Goal: Transaction & Acquisition: Purchase product/service

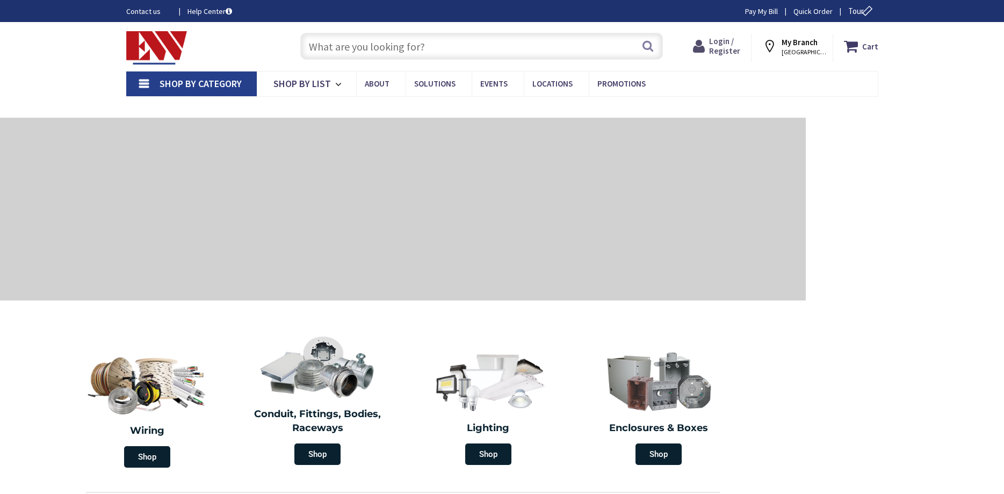
click at [726, 42] on span "Login / Register" at bounding box center [724, 46] width 31 height 20
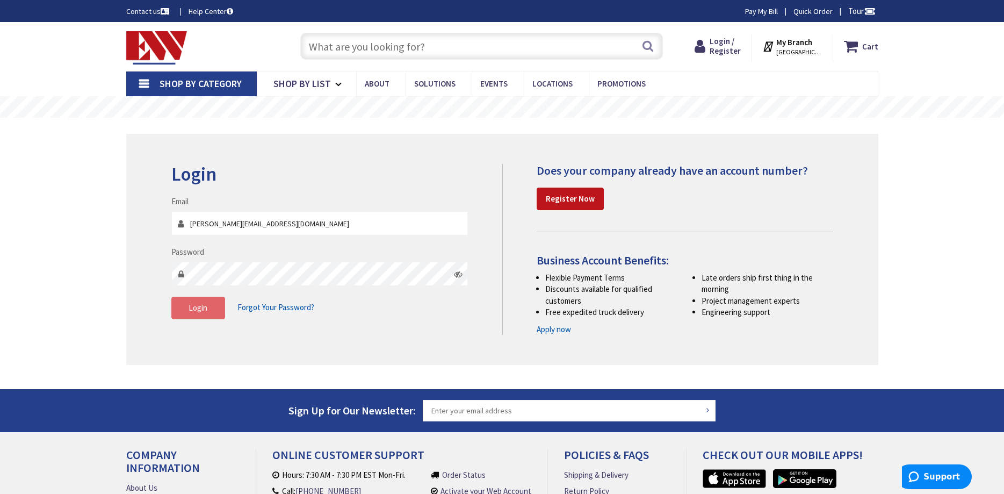
type input "victor@advancedelectricalct.com"
click at [203, 313] on span "Login" at bounding box center [198, 308] width 19 height 10
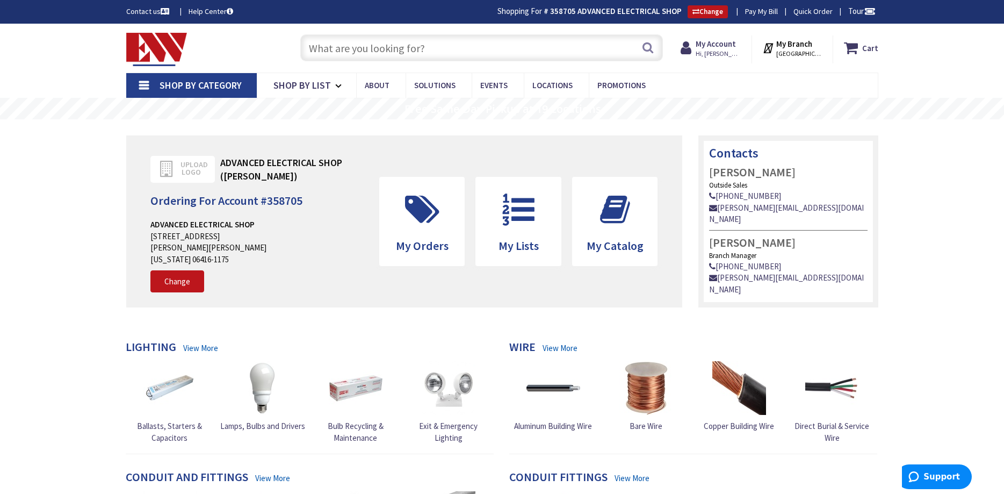
click at [311, 45] on input "text" at bounding box center [481, 47] width 363 height 27
paste input "wattstopper pw-200"
type input "wattstopper pw-200"
click at [651, 48] on button "Search" at bounding box center [648, 47] width 14 height 24
